Goal: Find specific page/section: Find specific page/section

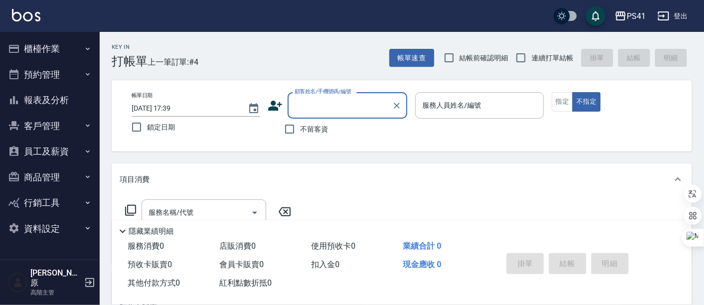
click at [56, 50] on button "櫃檯作業" at bounding box center [50, 49] width 92 height 26
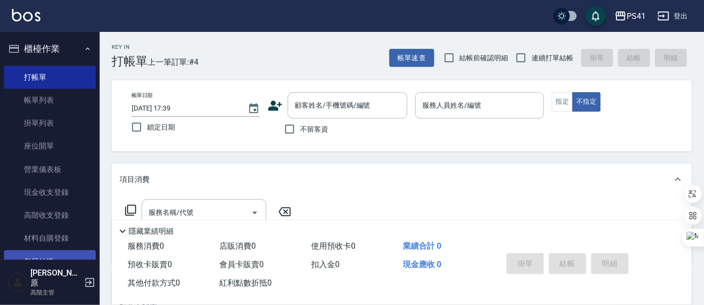
scroll to position [55, 0]
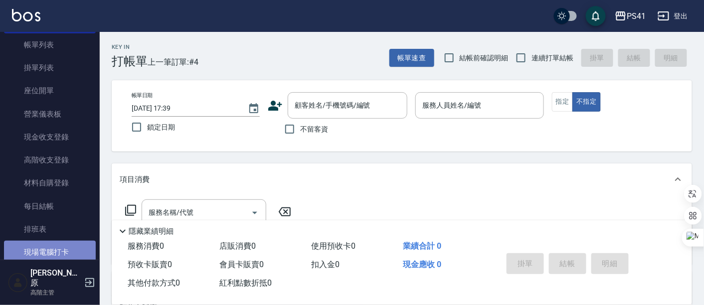
click at [66, 245] on link "現場電腦打卡" at bounding box center [50, 252] width 92 height 23
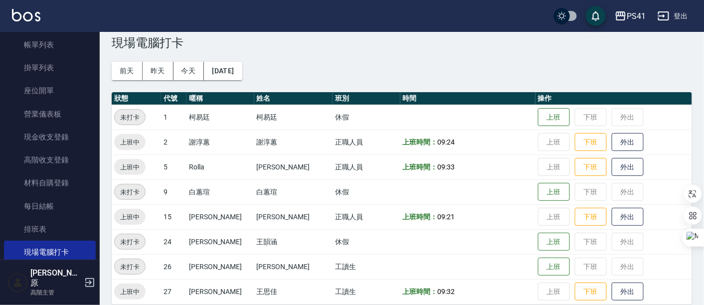
scroll to position [29, 0]
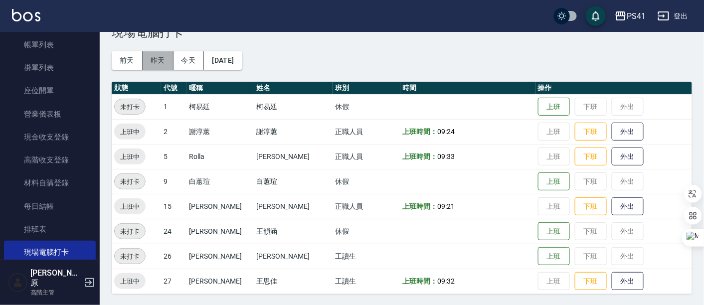
click at [168, 59] on button "昨天" at bounding box center [158, 60] width 31 height 18
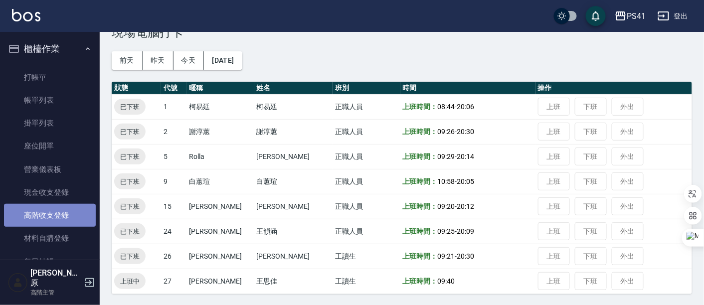
click at [54, 218] on link "高階收支登錄" at bounding box center [50, 215] width 92 height 23
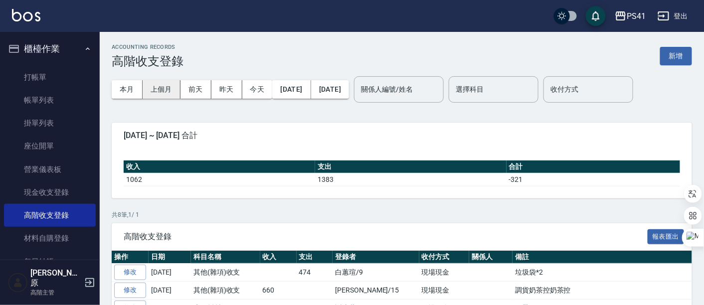
click at [172, 88] on button "上個月" at bounding box center [162, 89] width 38 height 18
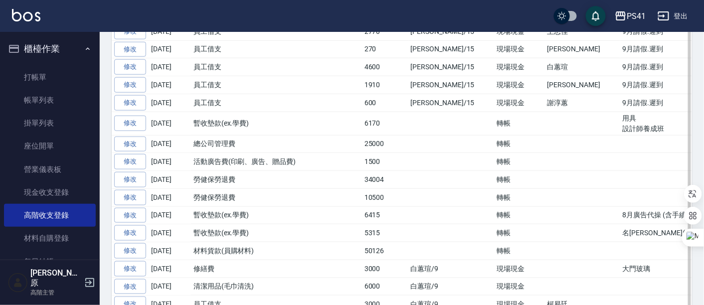
scroll to position [332, 0]
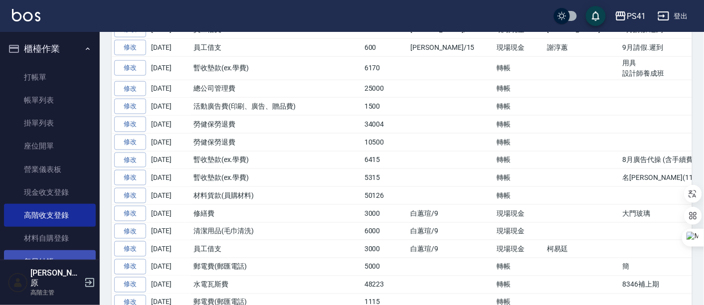
click at [42, 261] on link "每日結帳" at bounding box center [50, 261] width 92 height 23
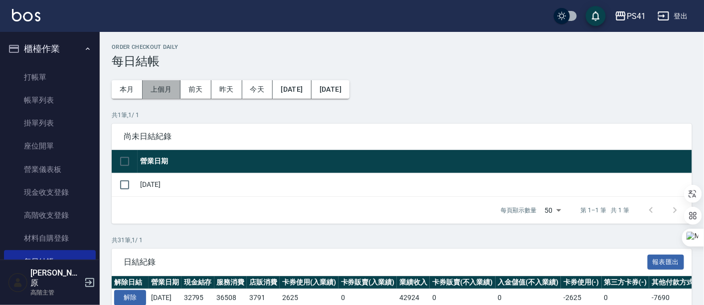
click at [165, 90] on button "上個月" at bounding box center [162, 89] width 38 height 18
